Goal: Information Seeking & Learning: Learn about a topic

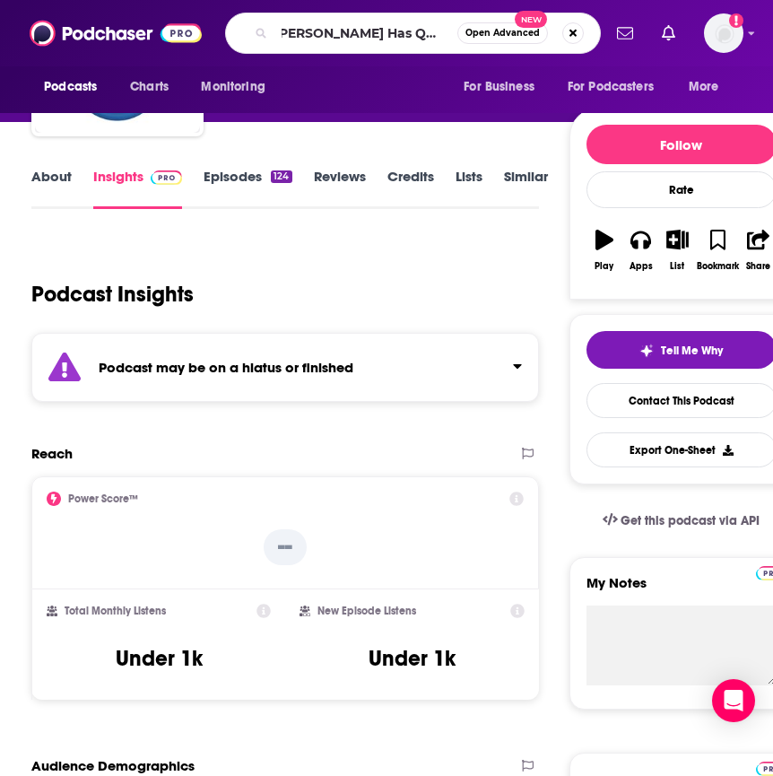
type input "[PERSON_NAME] Has Questions"
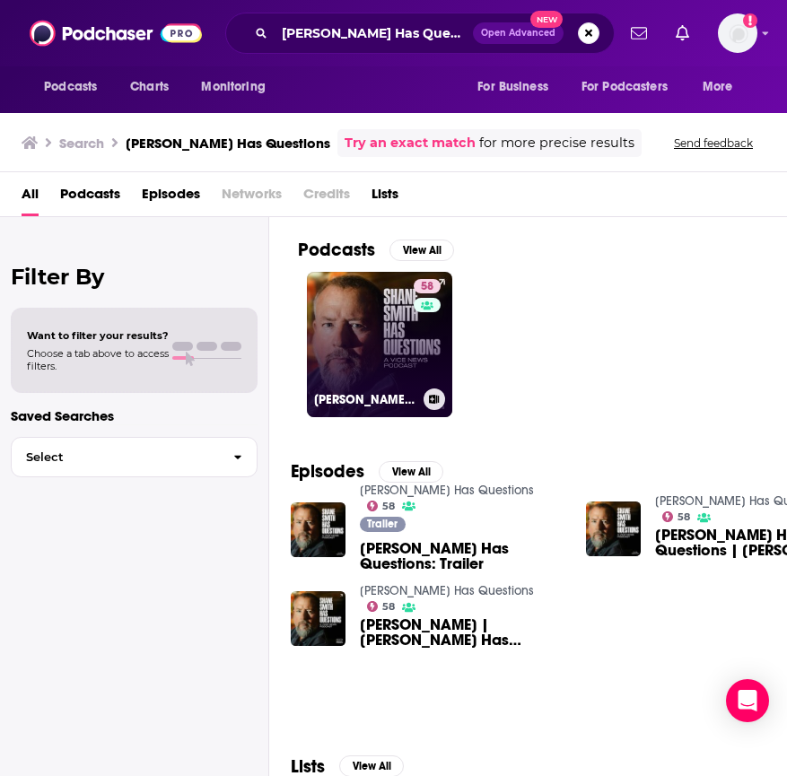
click at [393, 315] on link "58 [PERSON_NAME] Has Questions" at bounding box center [379, 344] width 145 height 145
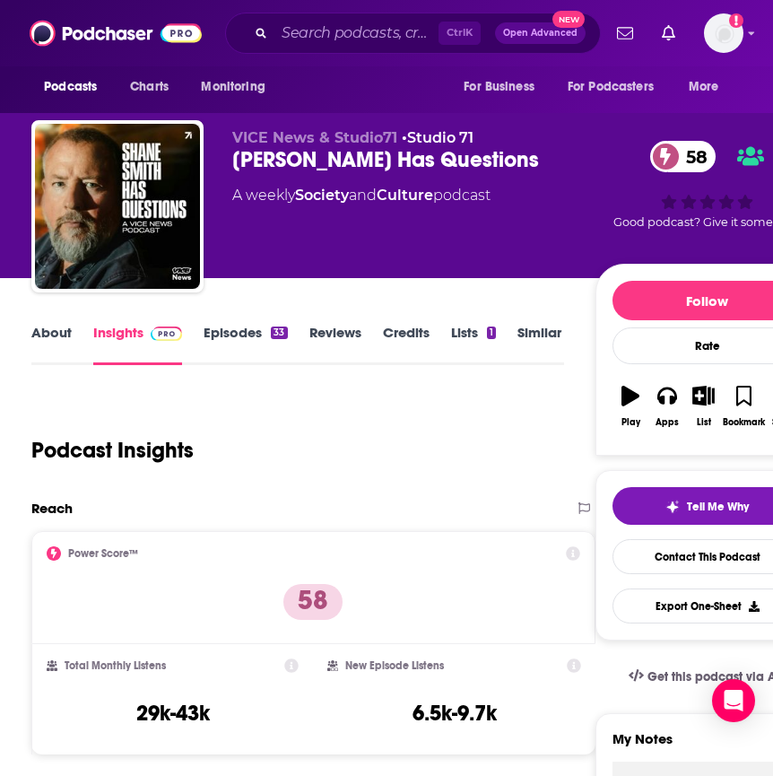
click at [47, 336] on link "About" at bounding box center [51, 344] width 40 height 41
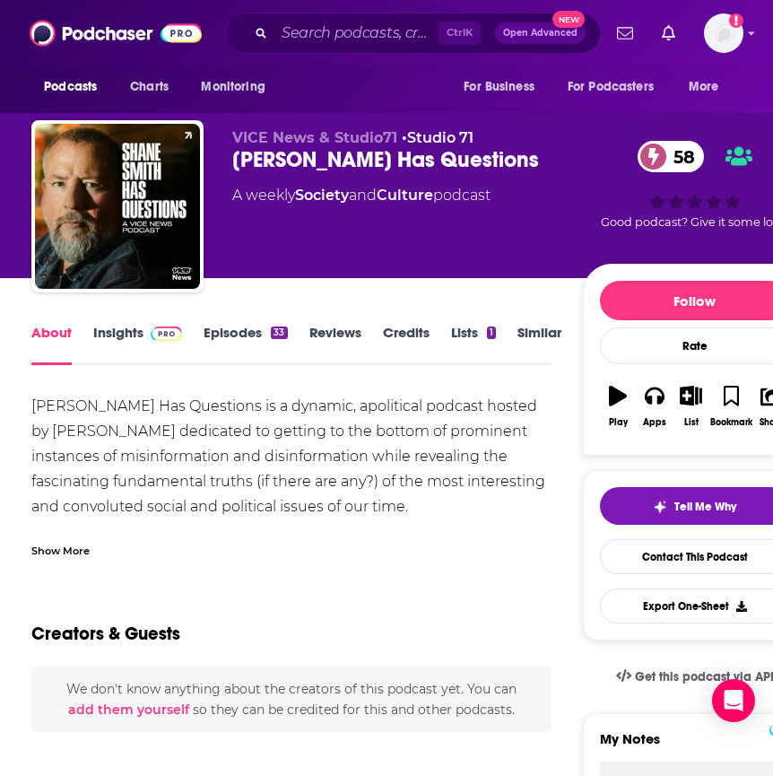
click at [67, 553] on div "Show More" at bounding box center [60, 549] width 58 height 17
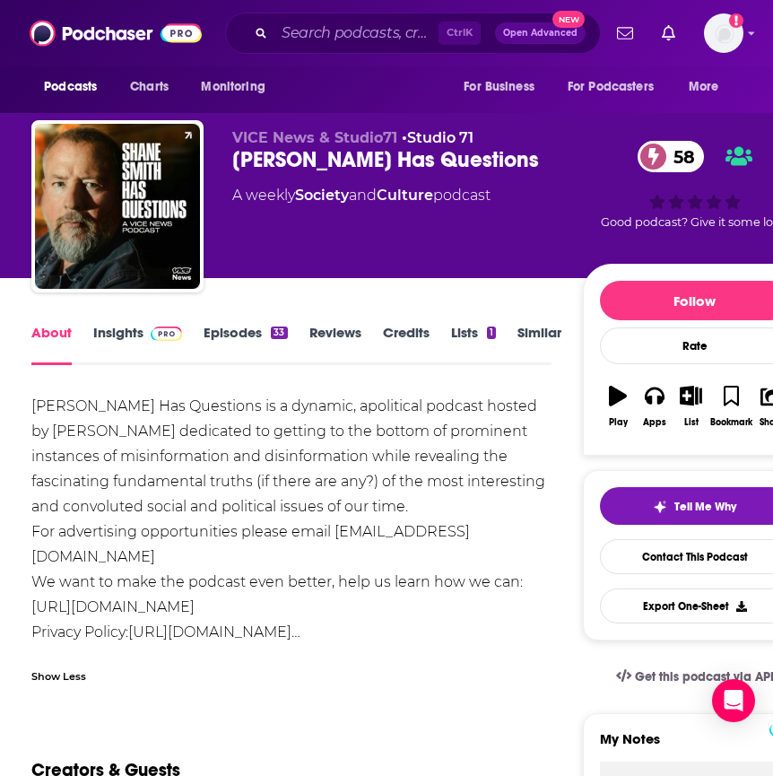
click at [239, 333] on link "Episodes 33" at bounding box center [245, 344] width 83 height 41
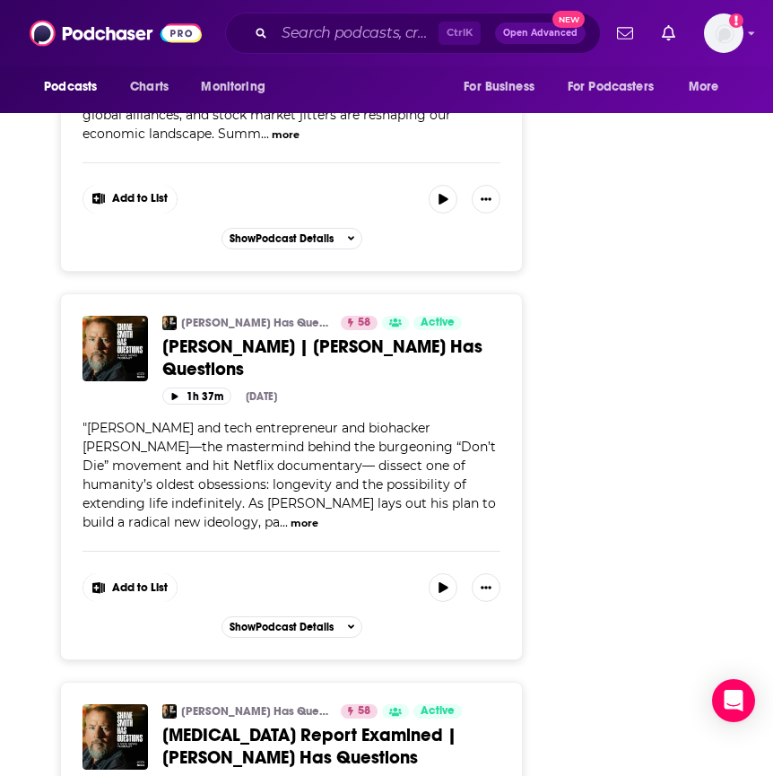
scroll to position [7176, 0]
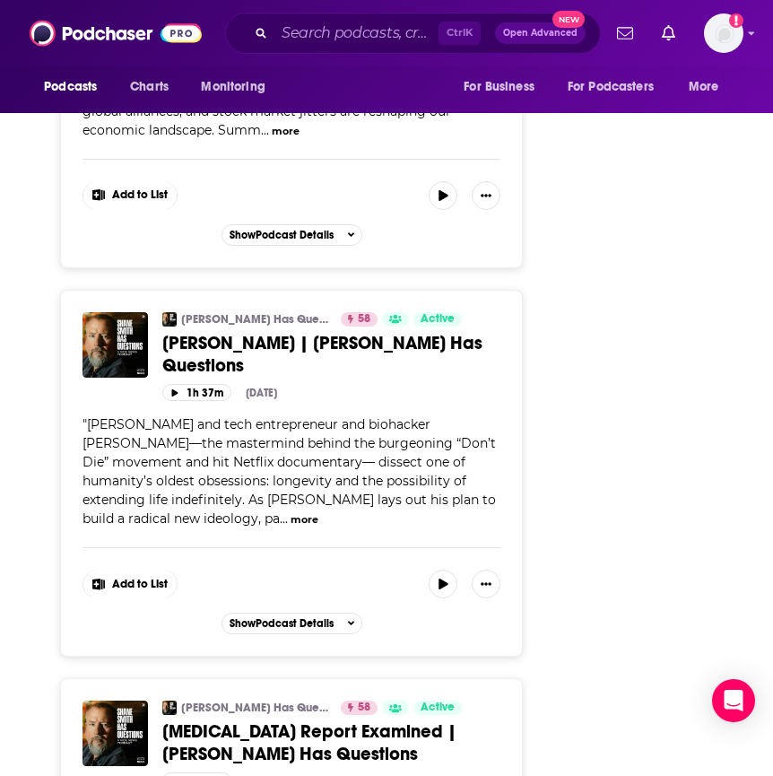
click at [280, 510] on span "..." at bounding box center [284, 518] width 8 height 16
click at [291, 512] on button "more" at bounding box center [305, 519] width 28 height 15
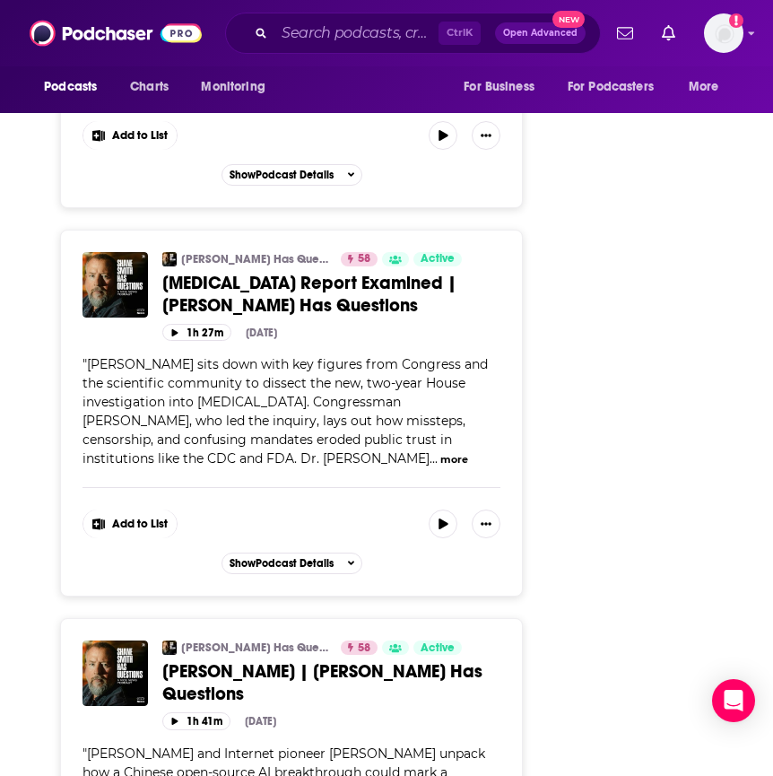
scroll to position [7893, 0]
